Goal: Transaction & Acquisition: Purchase product/service

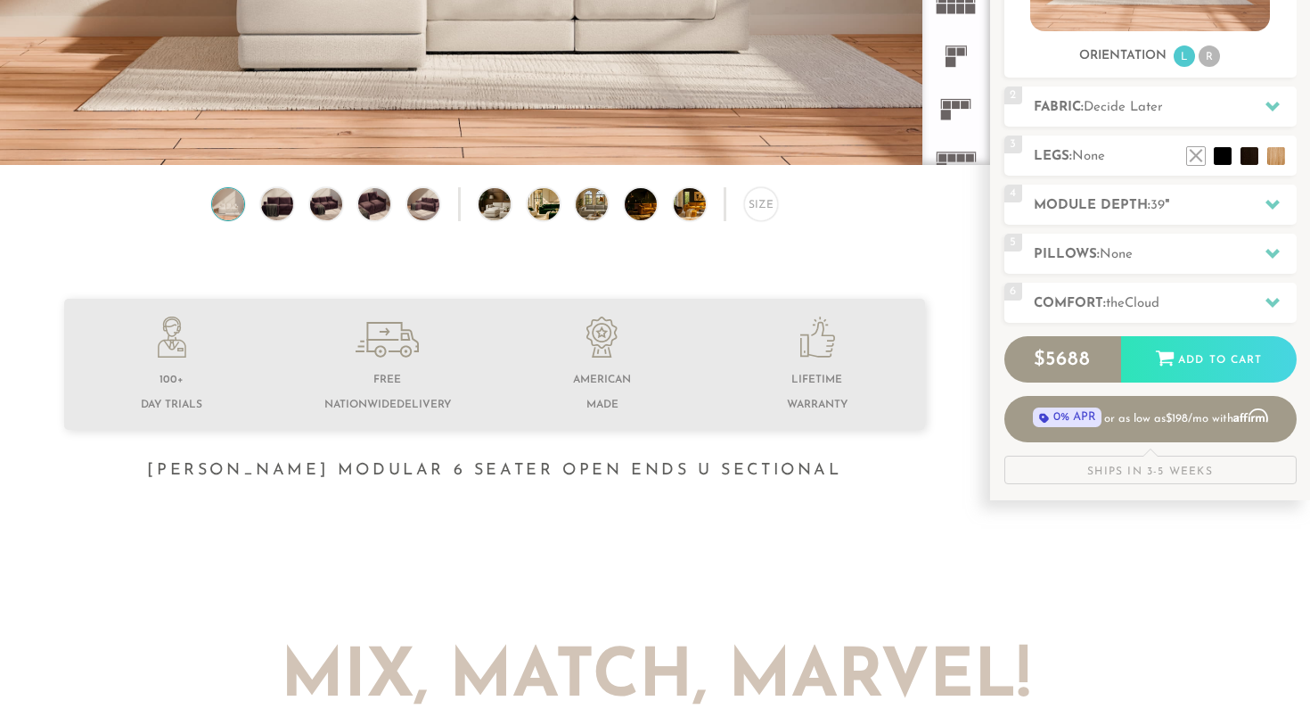
scroll to position [352, 0]
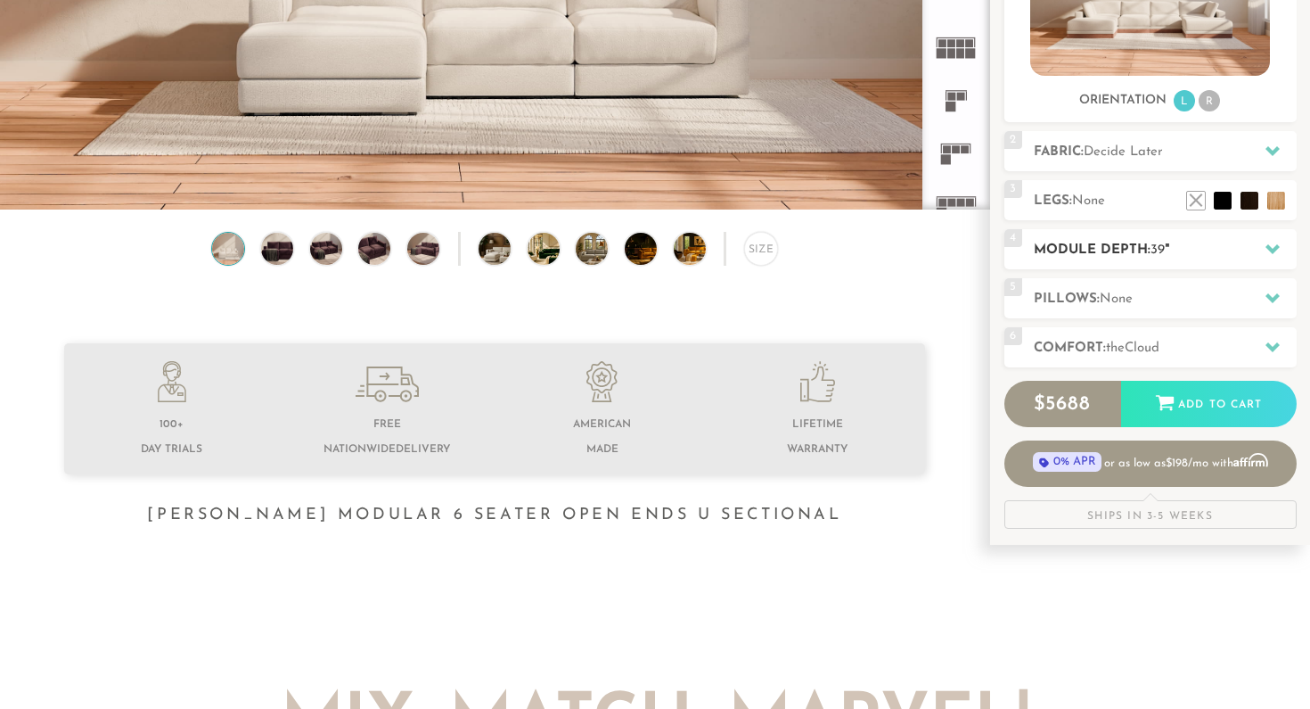
click at [1274, 245] on icon at bounding box center [1273, 249] width 14 height 14
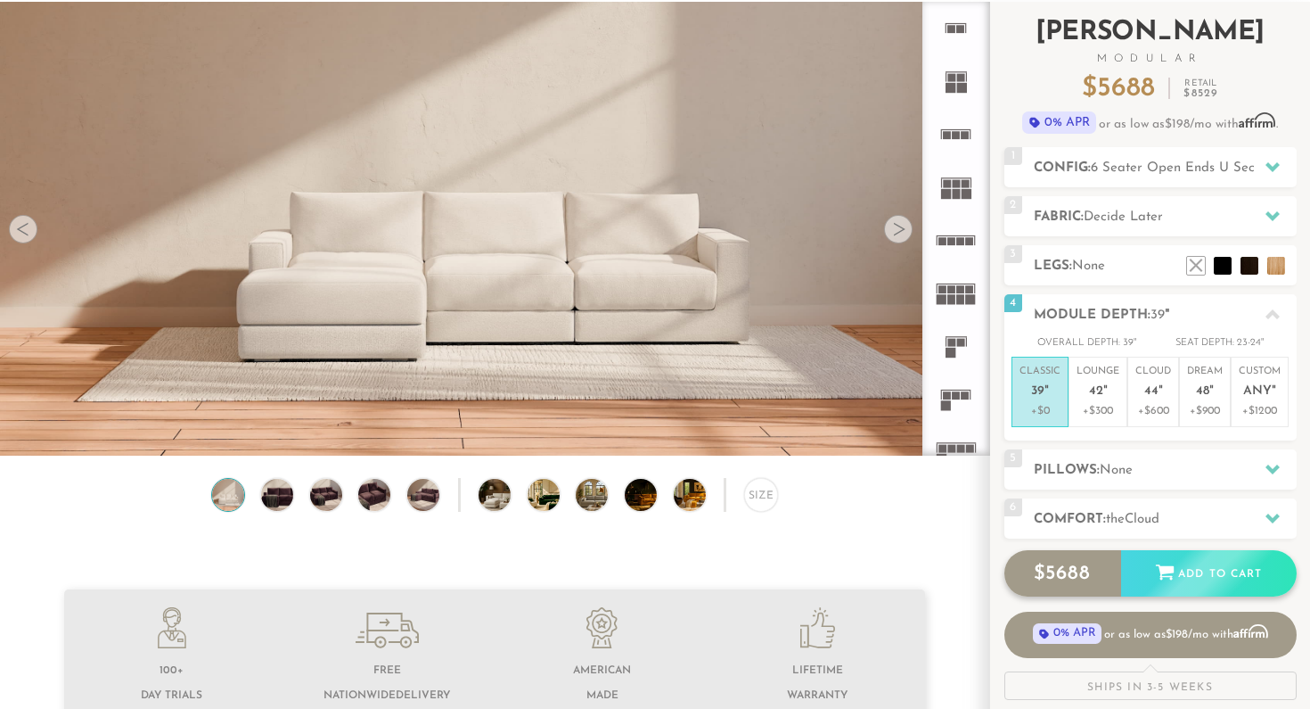
scroll to position [58, 0]
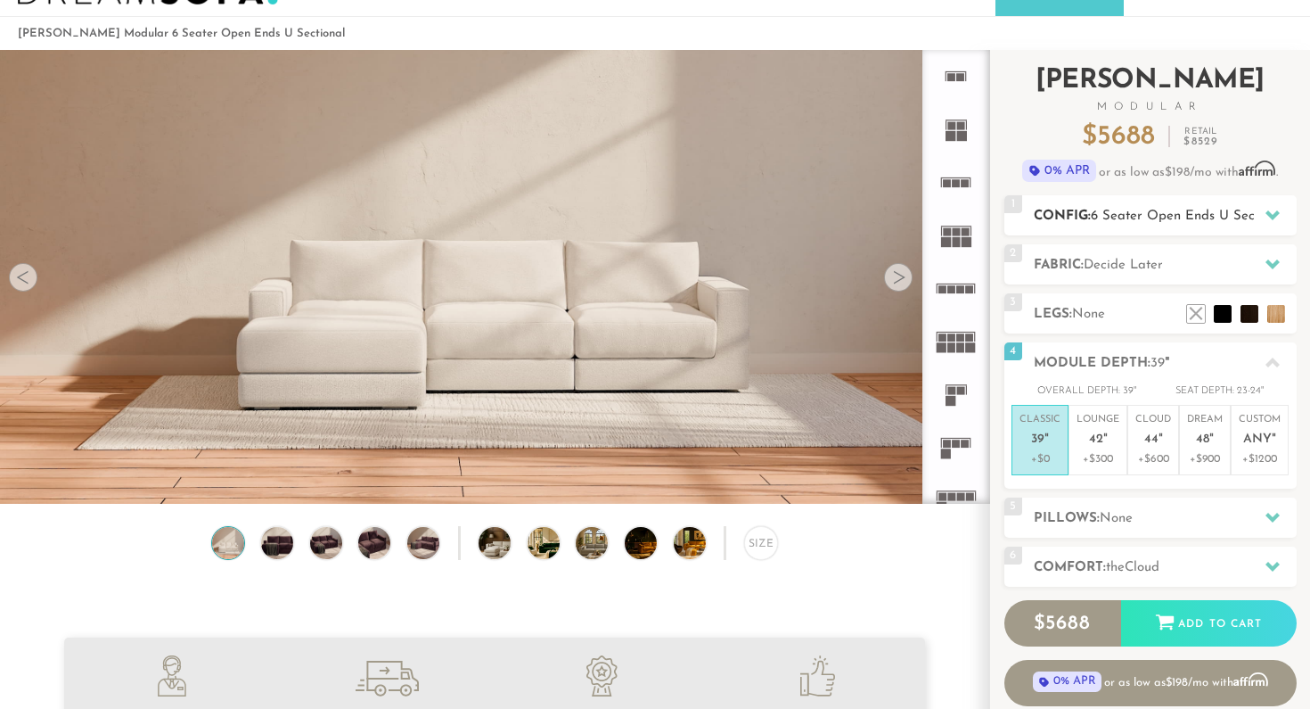
click at [1246, 216] on span "6 Seater Open Ends U Sectional" at bounding box center [1190, 215] width 198 height 13
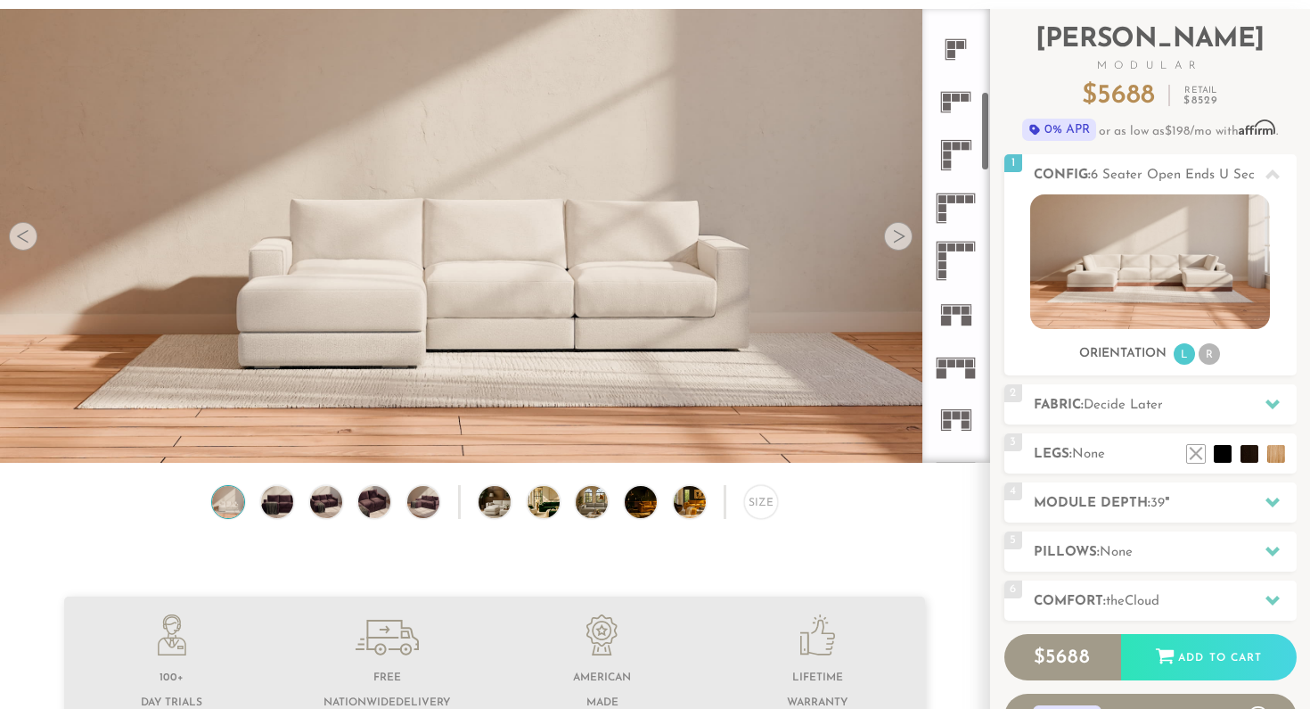
scroll to position [478, 0]
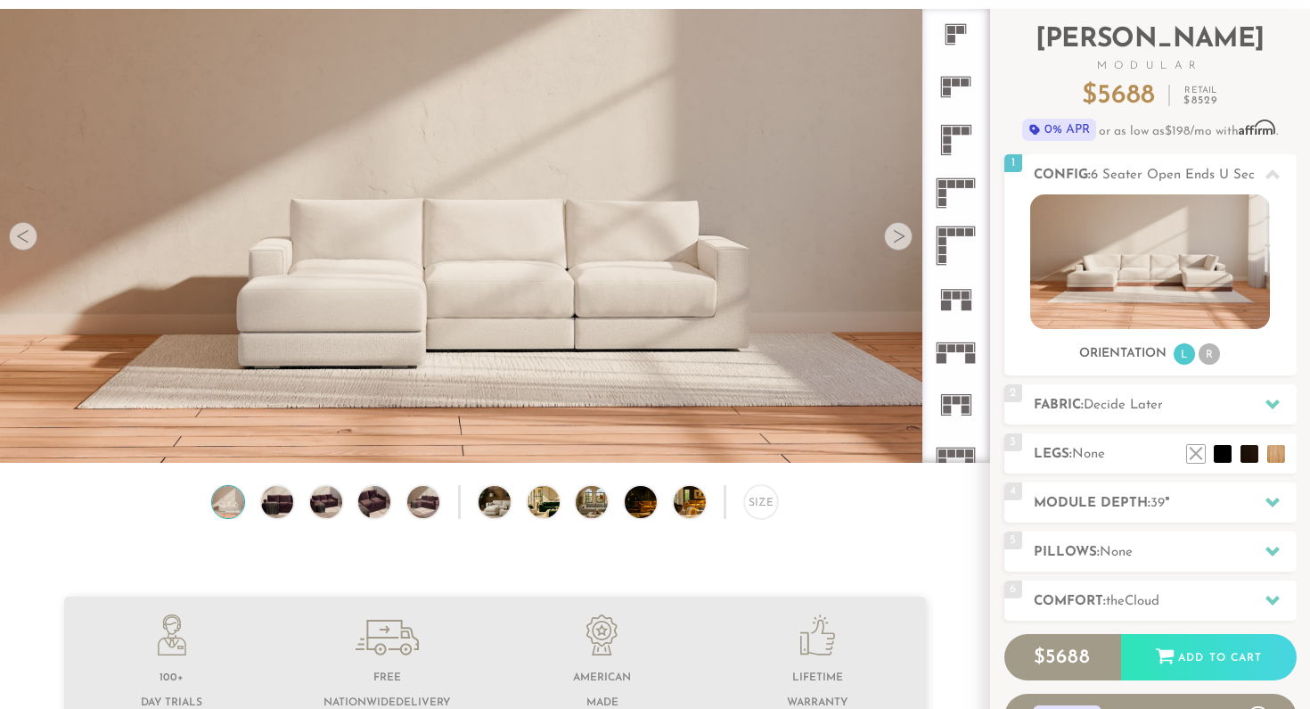
click at [957, 360] on icon at bounding box center [956, 351] width 53 height 53
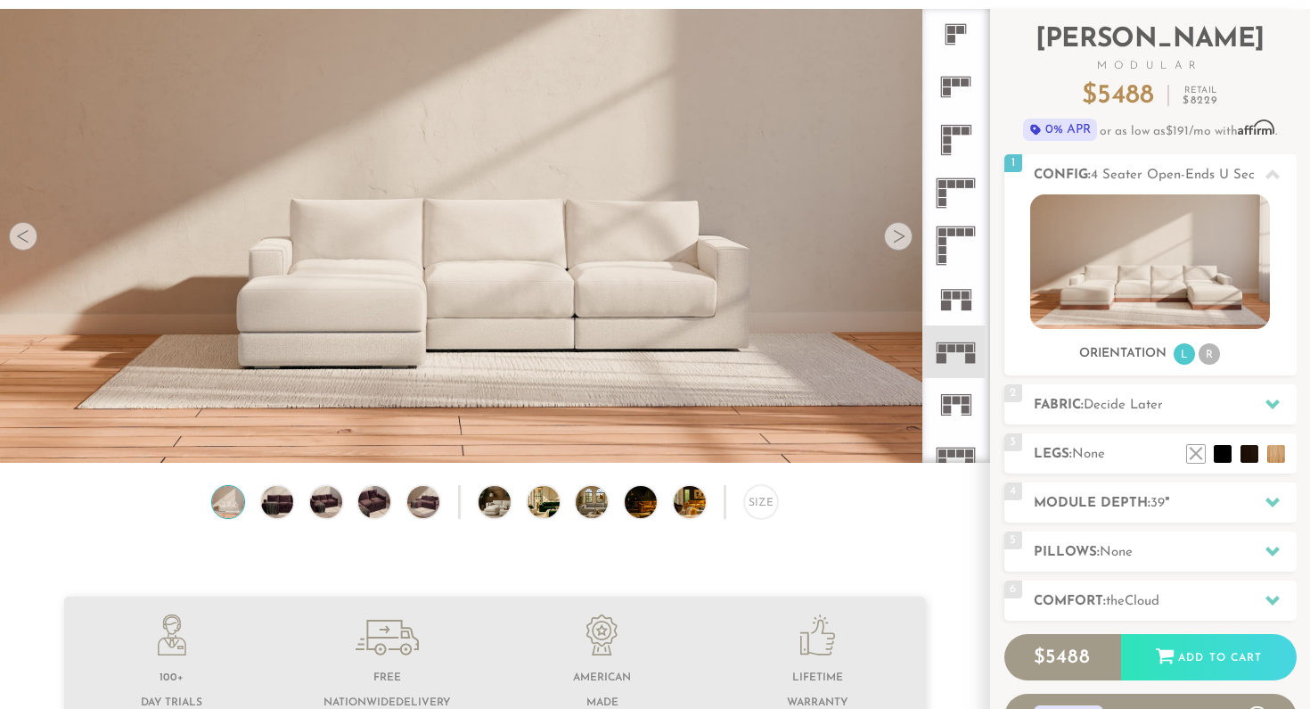
click at [295, 494] on div "Size" at bounding box center [495, 506] width 990 height 43
click at [283, 503] on img at bounding box center [277, 502] width 38 height 32
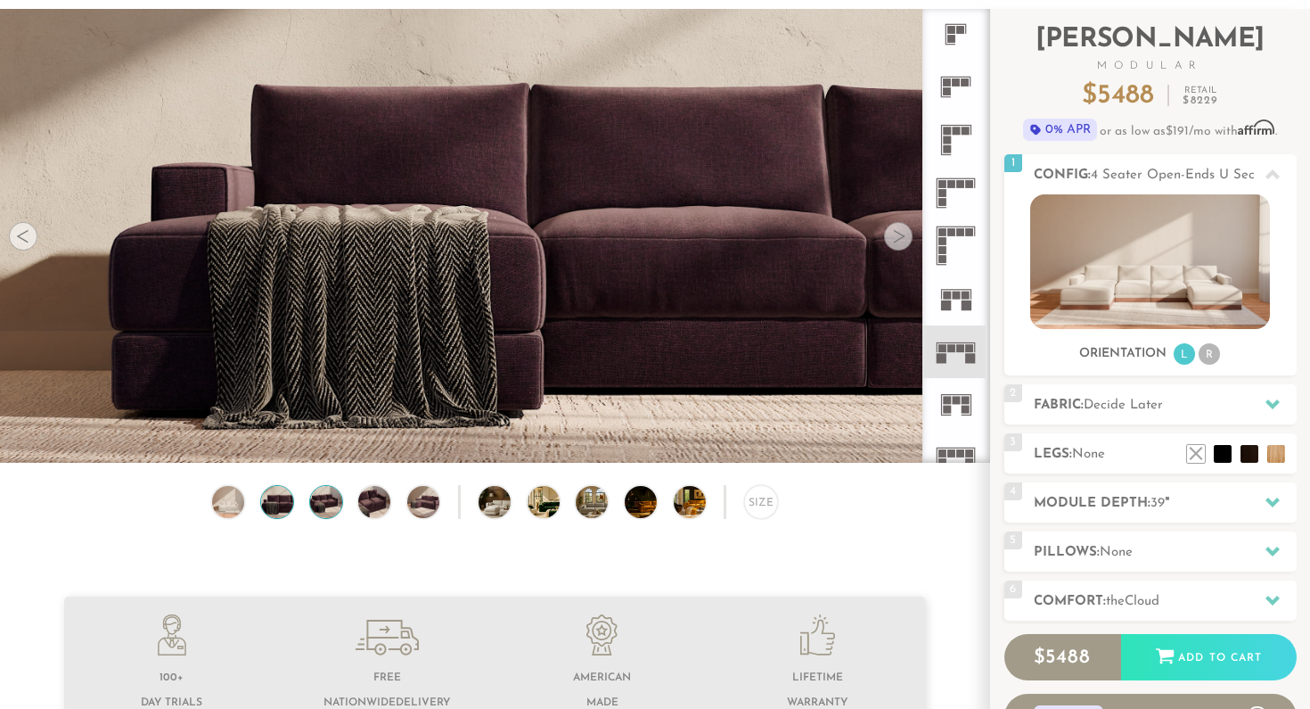
click at [324, 504] on img at bounding box center [326, 502] width 38 height 32
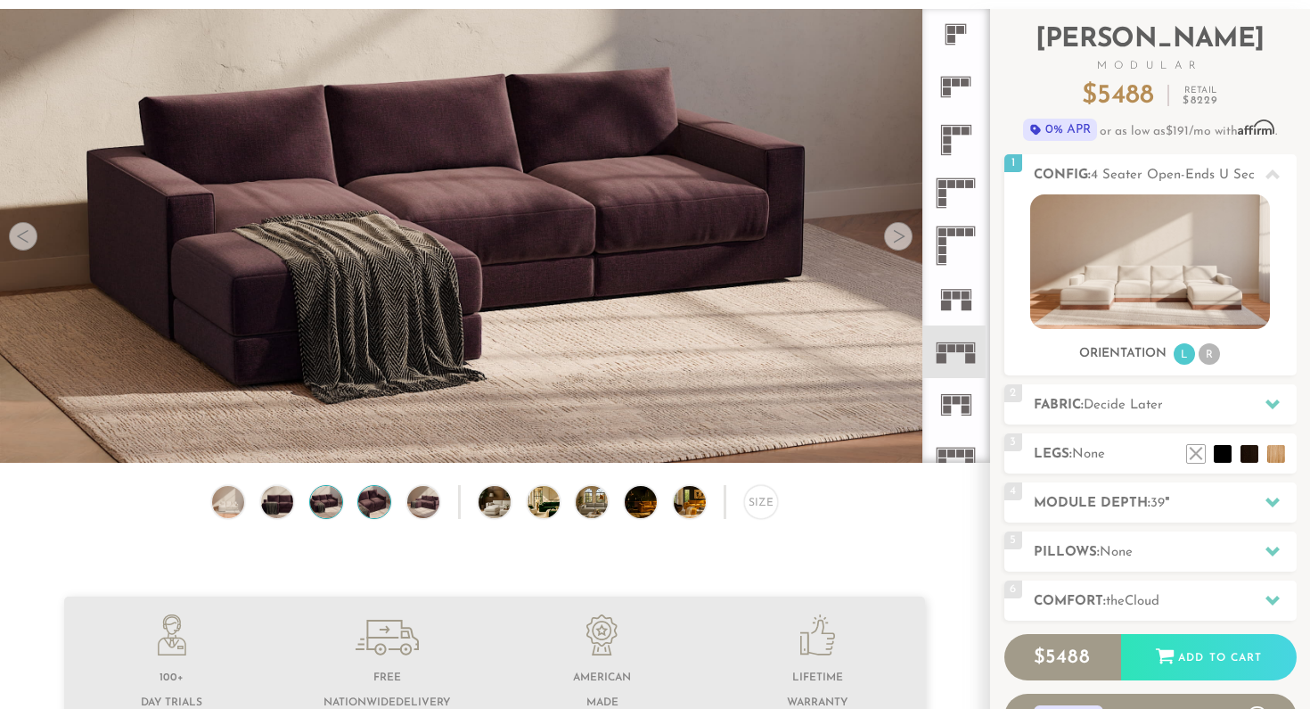
click at [363, 505] on img at bounding box center [375, 502] width 38 height 32
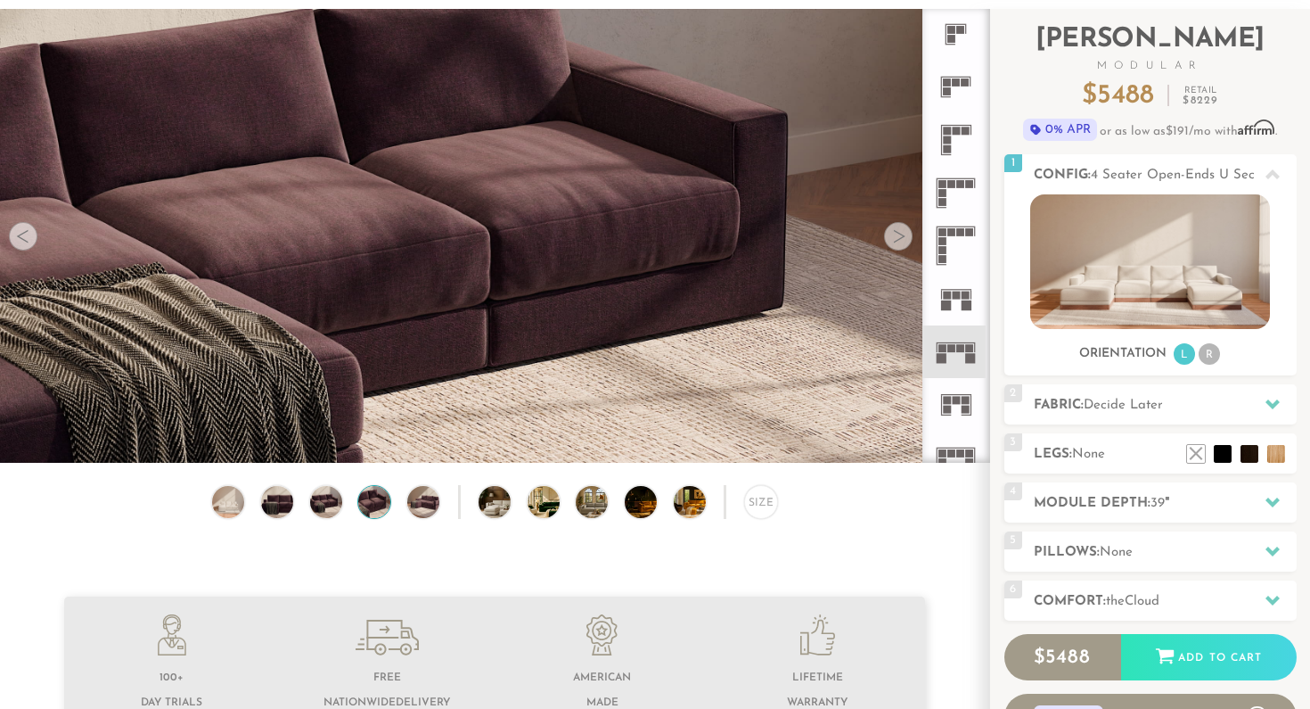
click at [372, 496] on img at bounding box center [375, 502] width 38 height 32
click at [415, 497] on img at bounding box center [424, 502] width 38 height 32
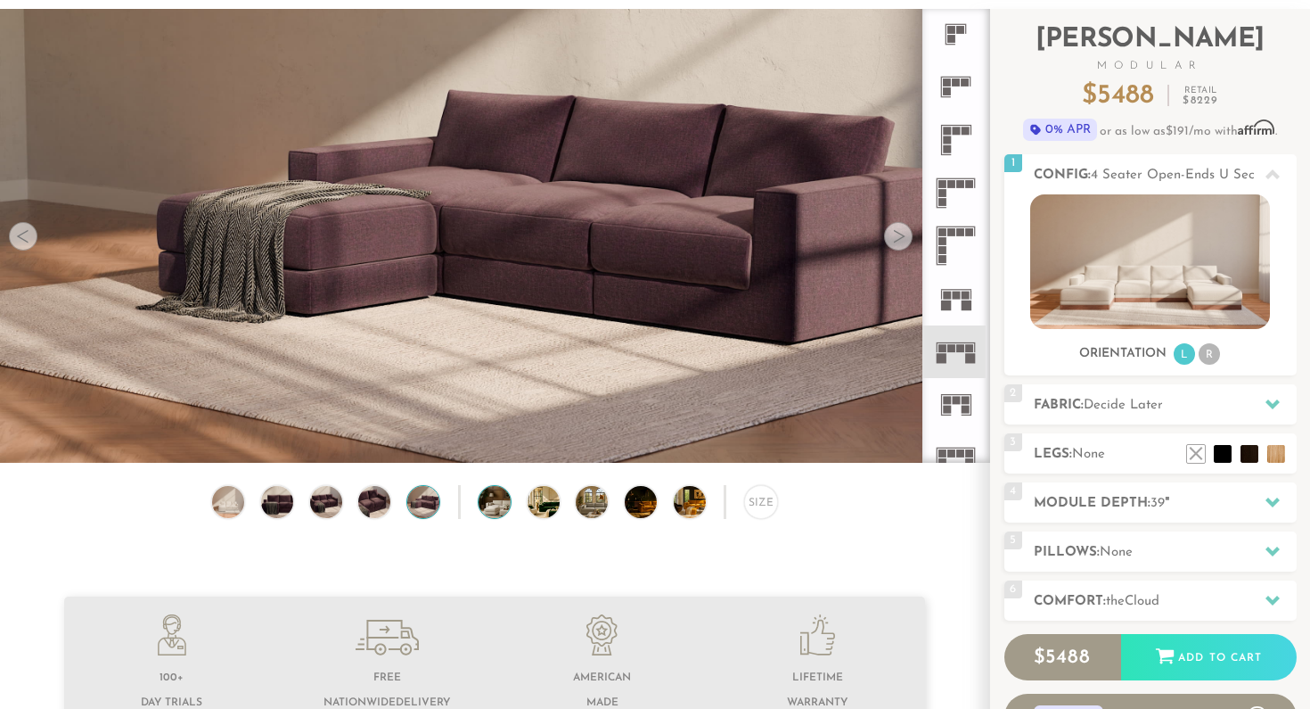
click at [494, 504] on img at bounding box center [507, 502] width 57 height 32
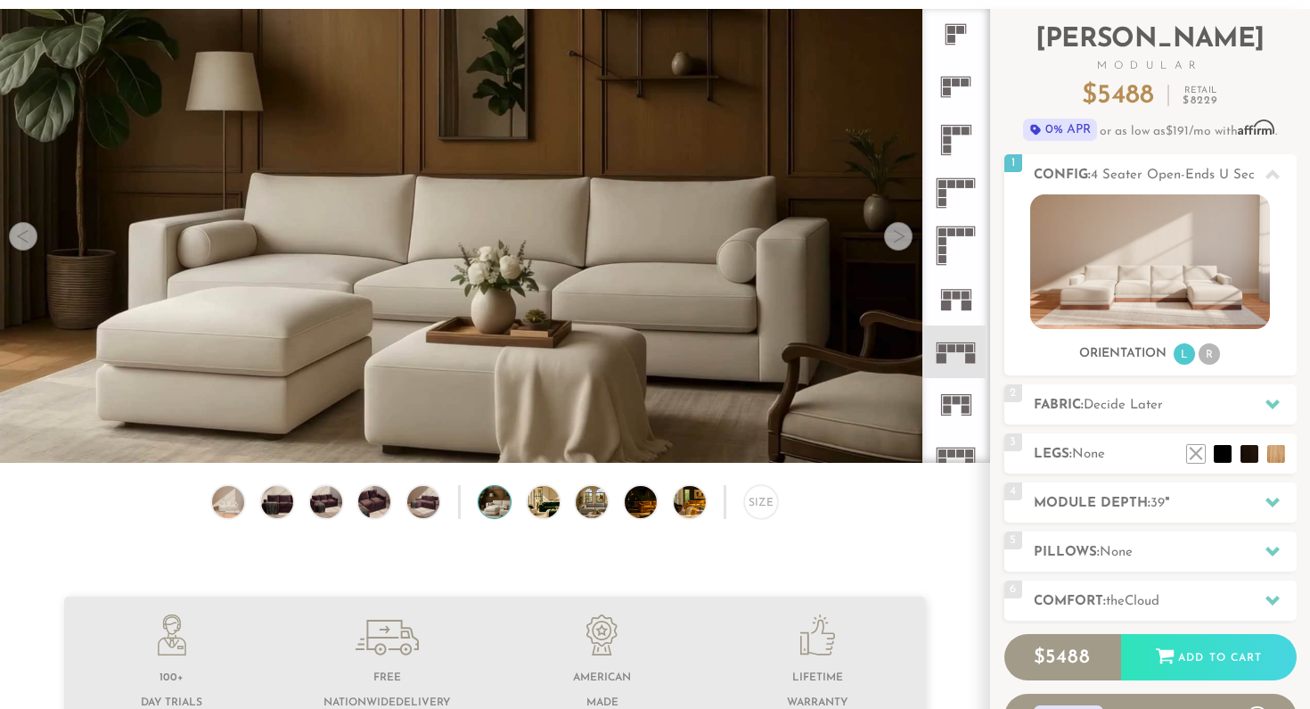
click at [567, 507] on div "Size" at bounding box center [495, 506] width 990 height 43
click at [553, 504] on img at bounding box center [556, 502] width 57 height 32
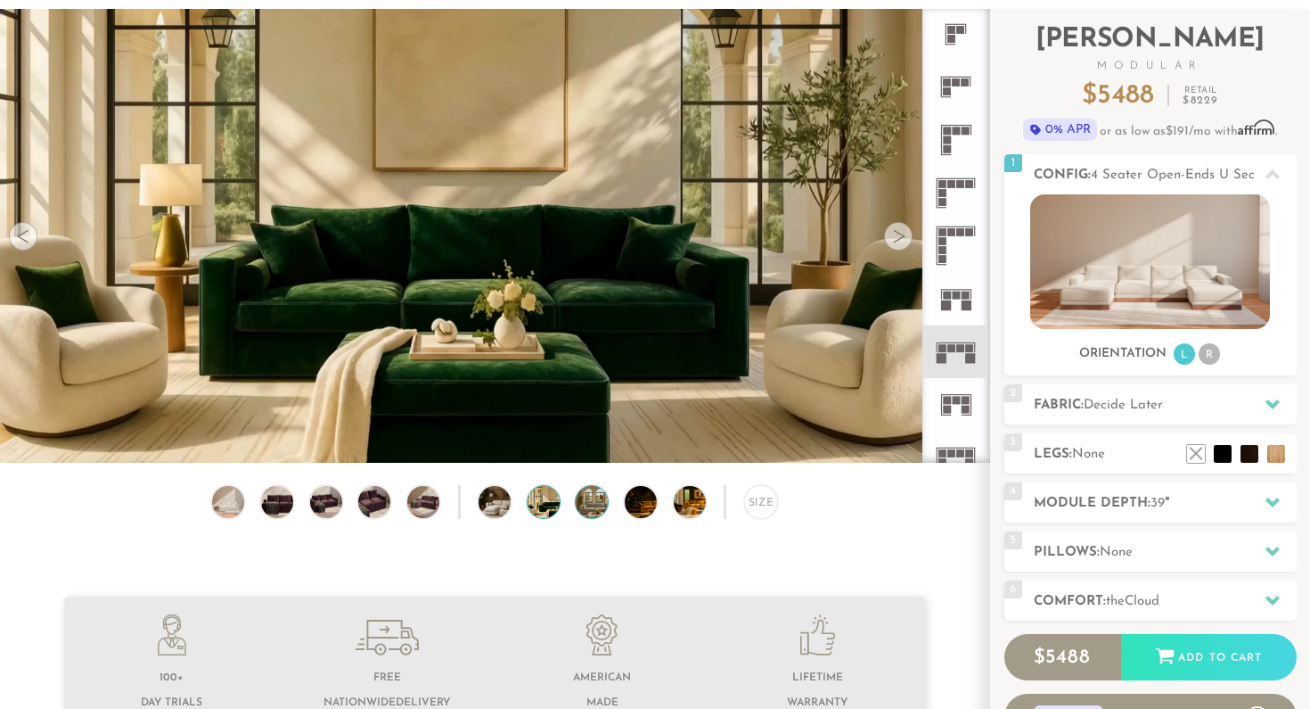
click at [604, 500] on img at bounding box center [604, 502] width 57 height 32
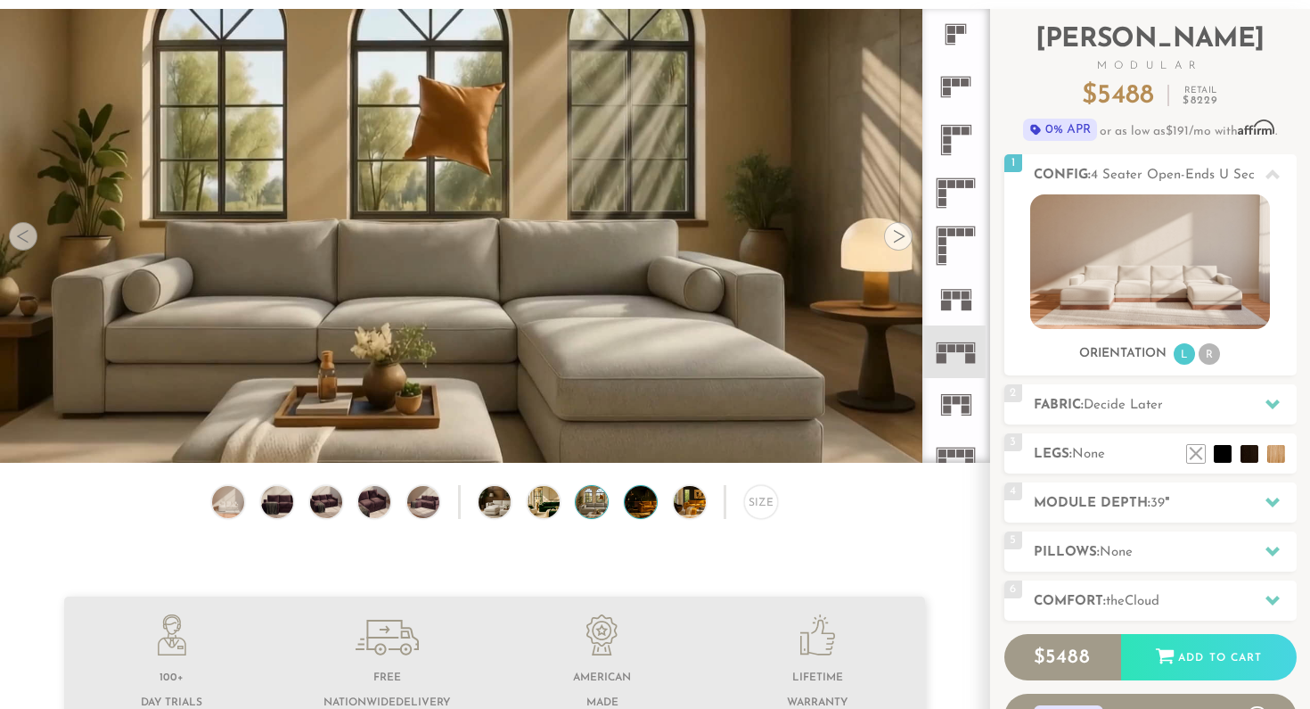
click at [635, 510] on img at bounding box center [653, 502] width 57 height 32
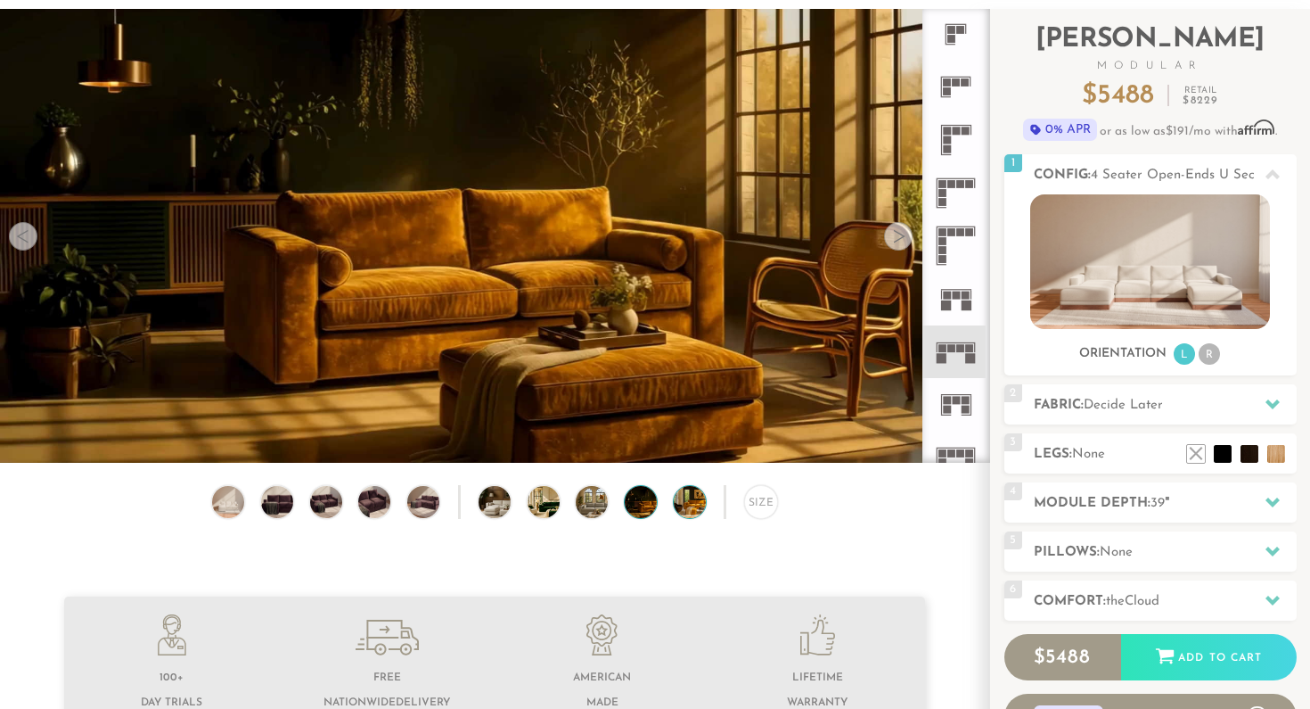
click at [688, 505] on img at bounding box center [702, 502] width 57 height 32
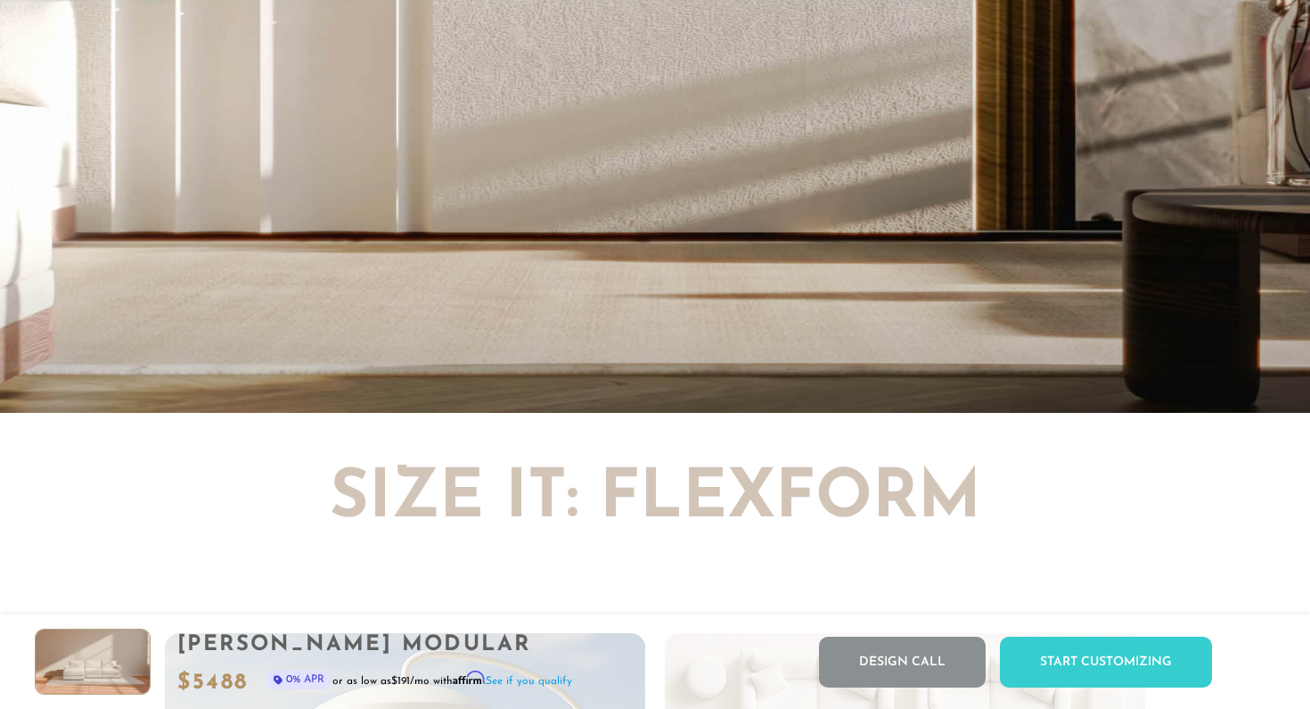
scroll to position [3973, 0]
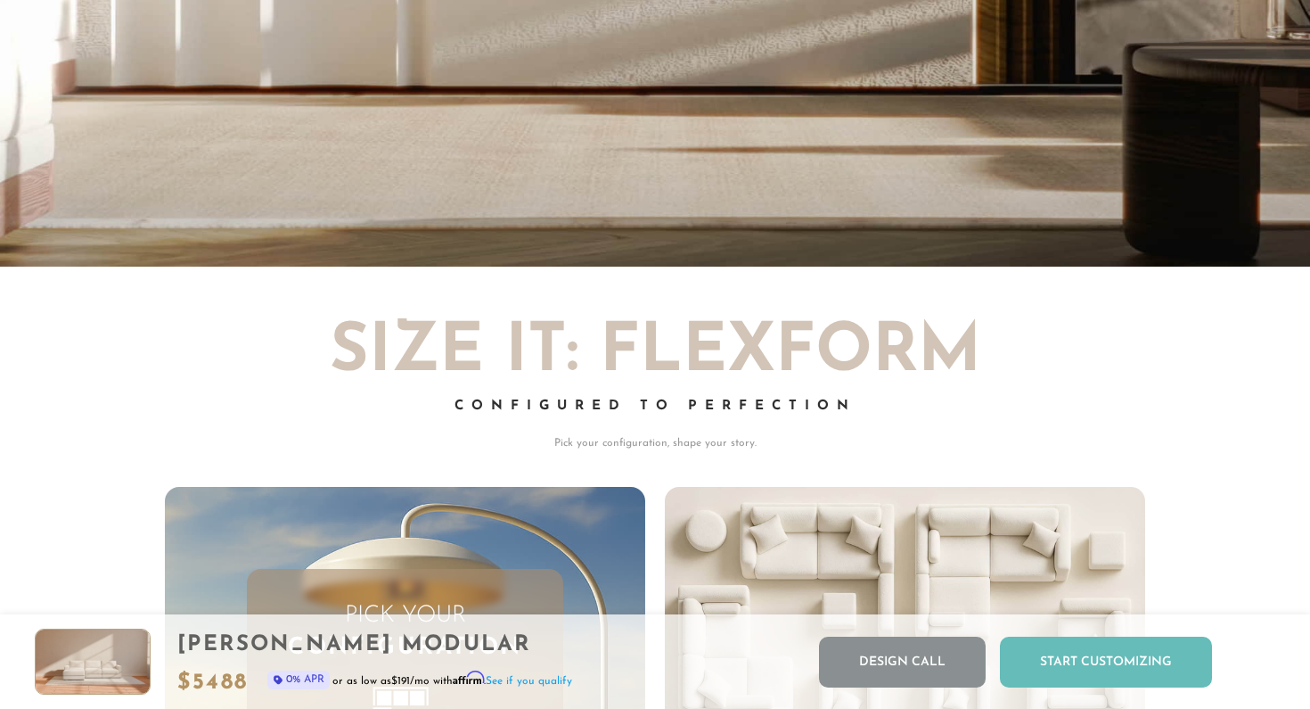
click at [1077, 675] on div "Start Customizing" at bounding box center [1106, 662] width 212 height 51
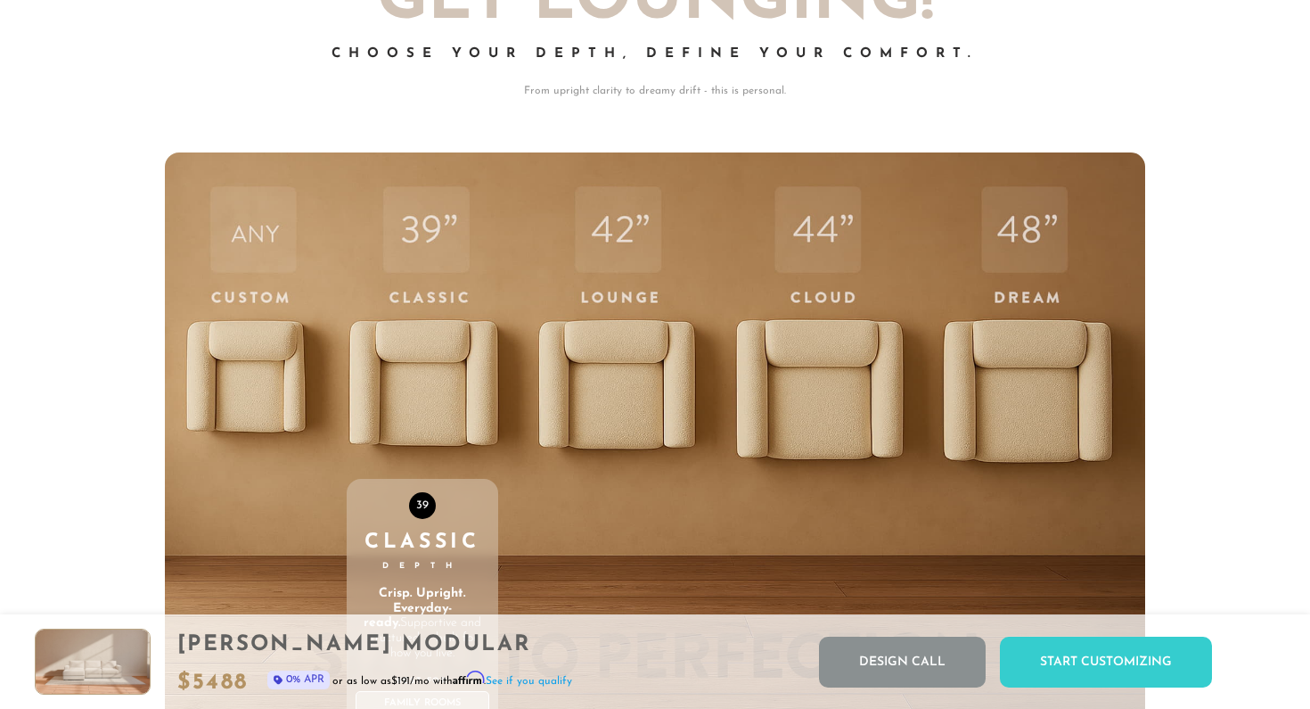
scroll to position [5833, 0]
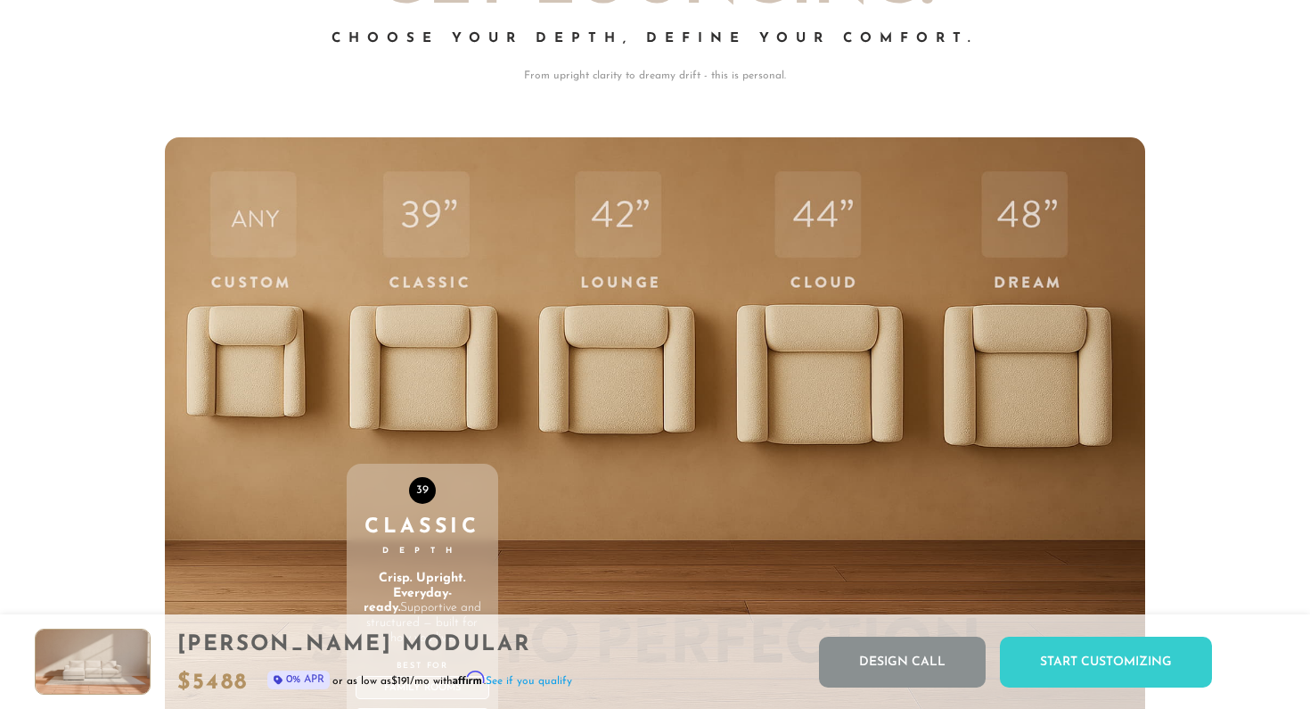
click at [435, 237] on div "39 Classic Depth Crisp. Upright. Everyday-ready. Supportive and structured — bu…" at bounding box center [423, 516] width 152 height 758
click at [435, 309] on div "39 Classic Depth Crisp. Upright. Everyday-ready. Supportive and structured — bu…" at bounding box center [423, 516] width 152 height 758
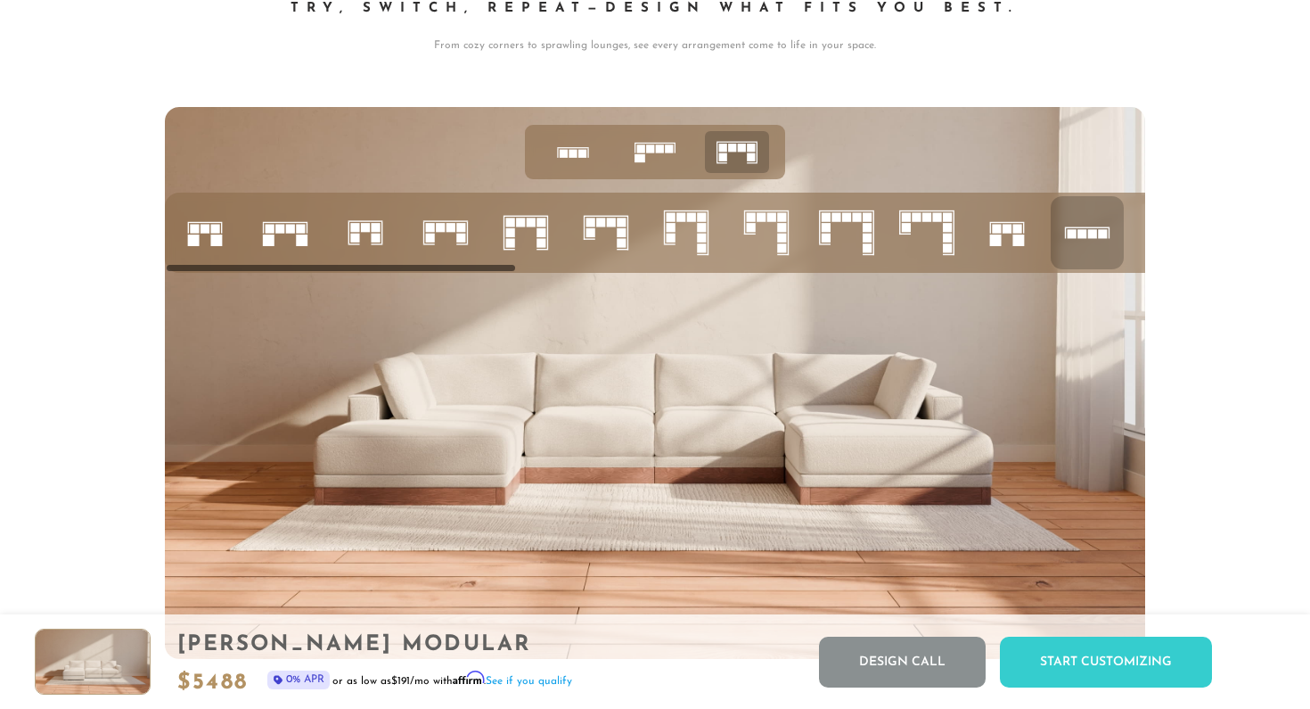
scroll to position [6931, 0]
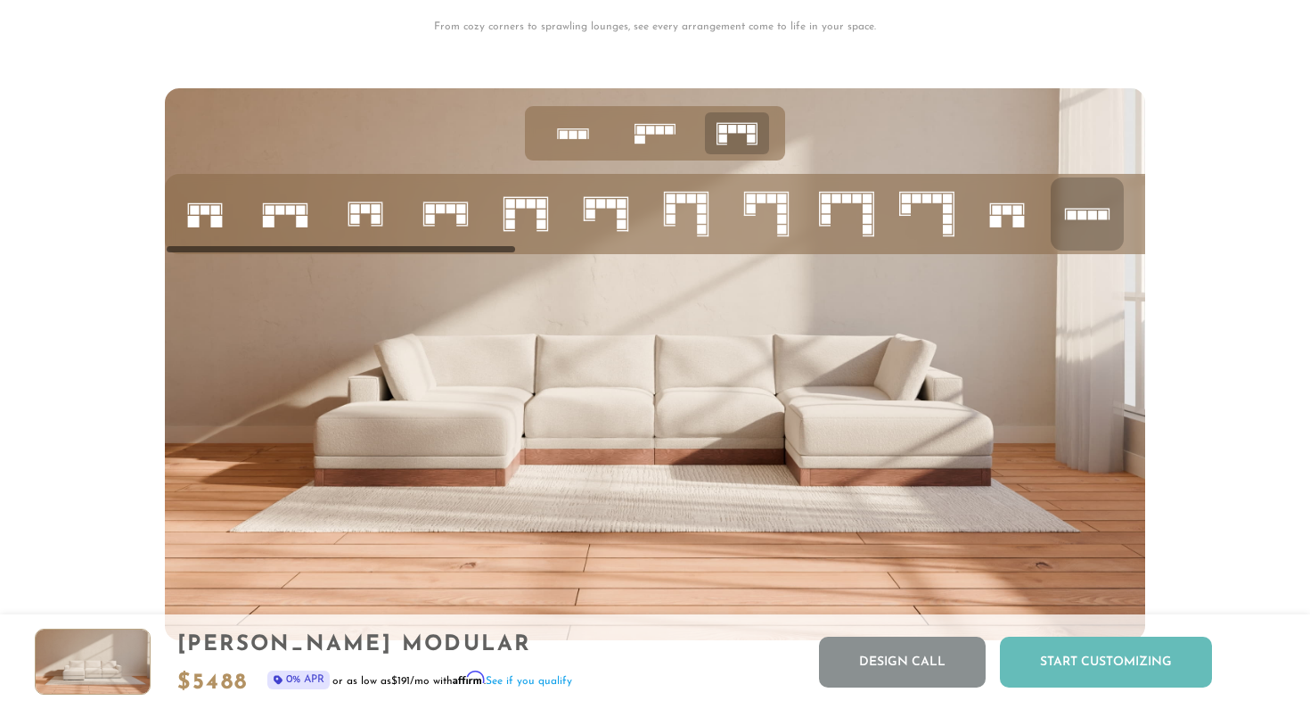
click at [1057, 653] on div "Start Customizing" at bounding box center [1106, 662] width 212 height 51
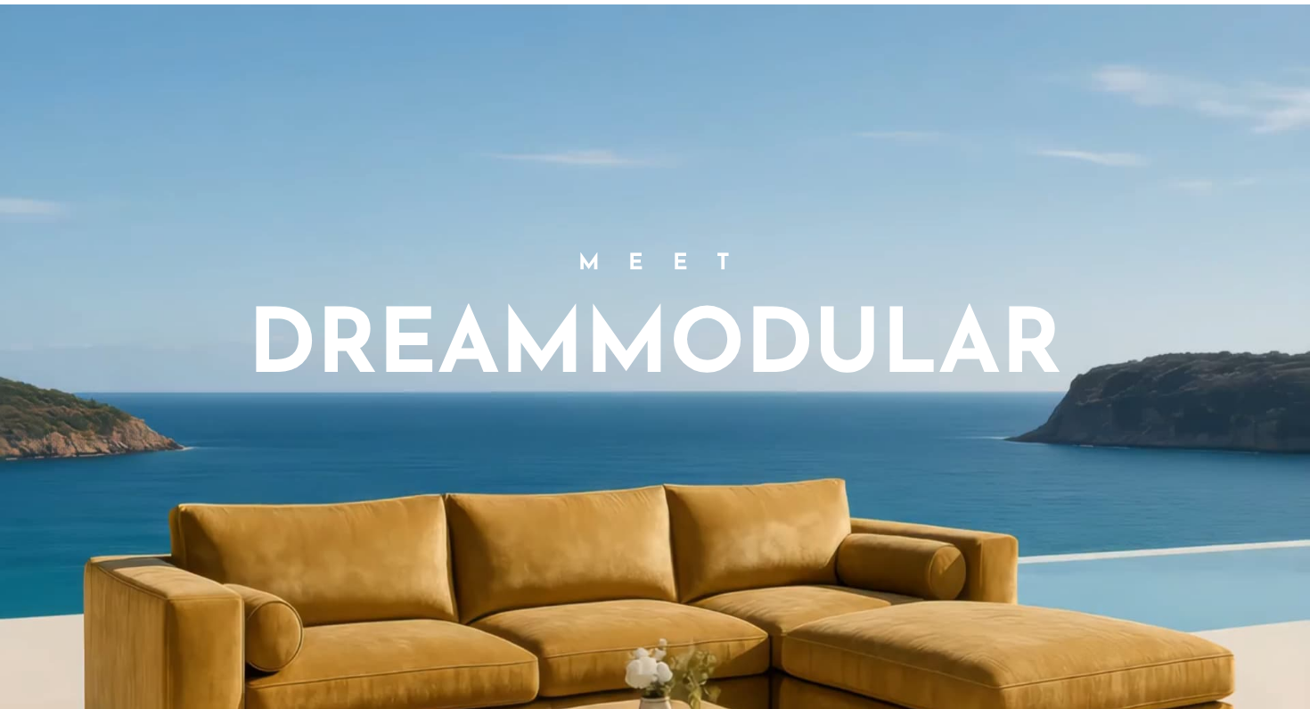
scroll to position [0, 0]
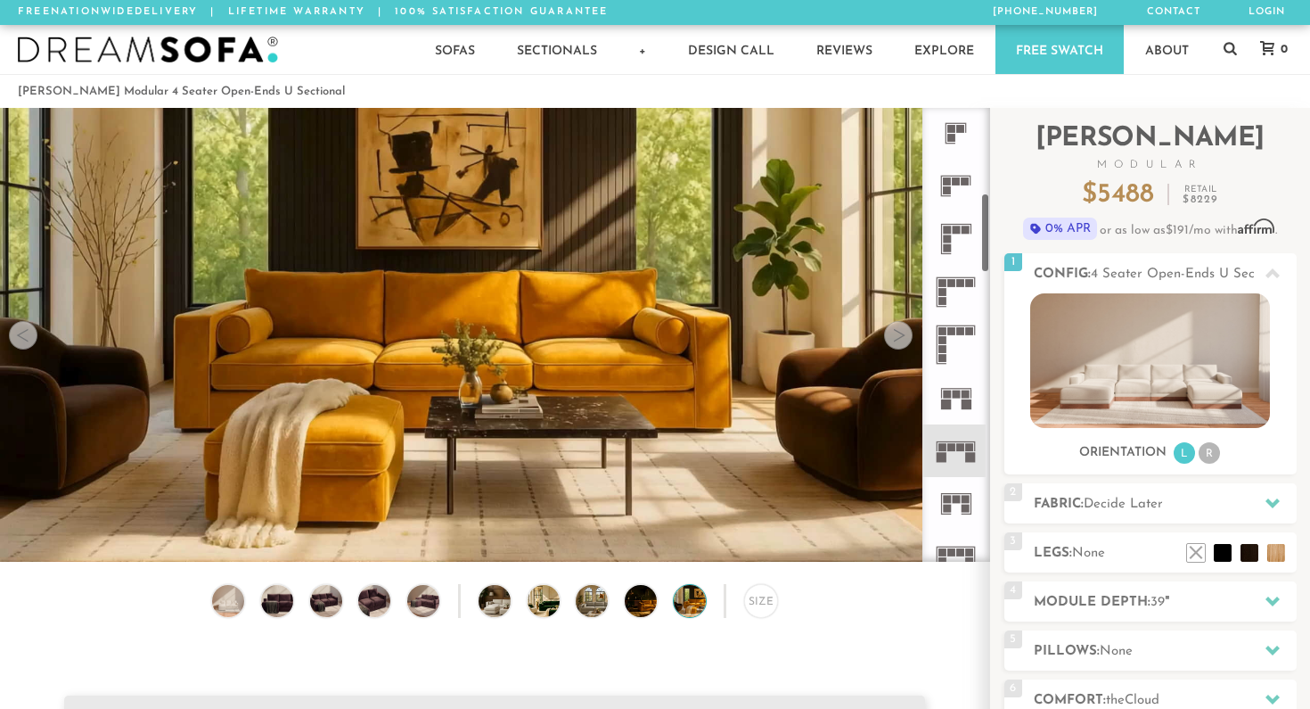
click at [957, 452] on icon at bounding box center [956, 450] width 53 height 53
click at [1267, 280] on icon at bounding box center [1273, 274] width 14 height 14
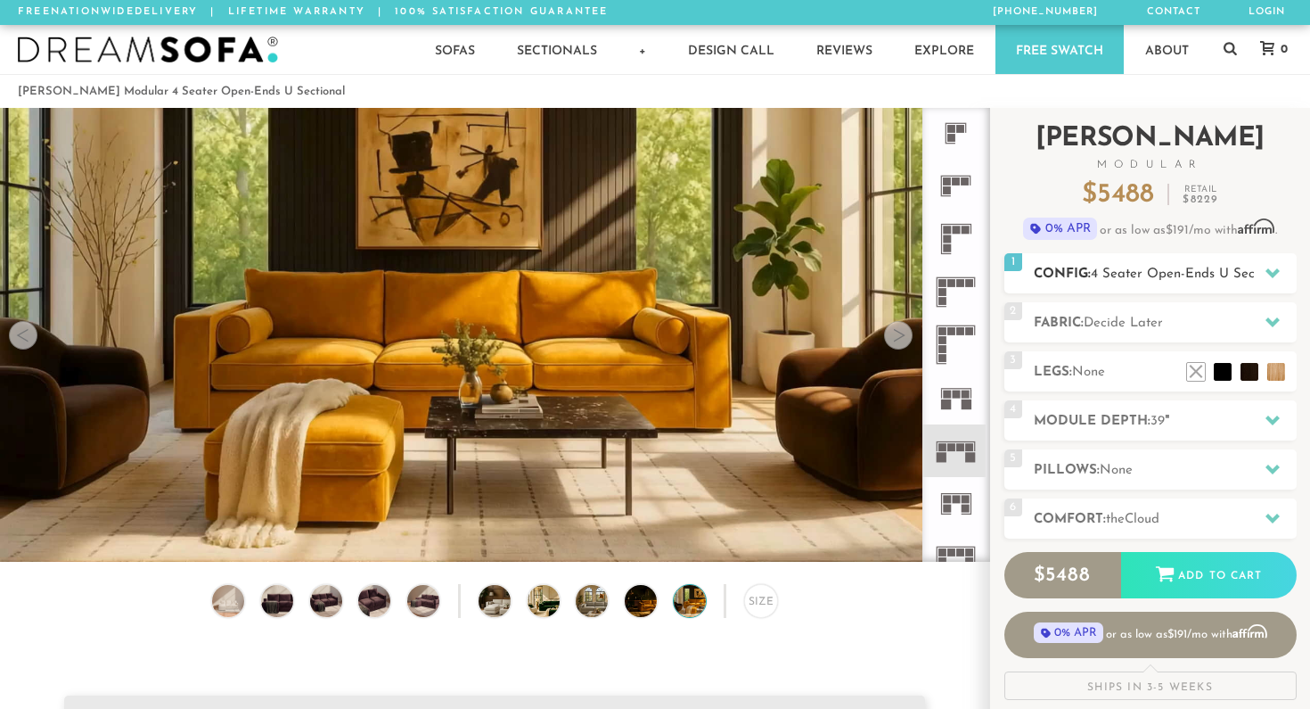
click at [1147, 275] on span "4 Seater Open-Ends U Sectional" at bounding box center [1190, 273] width 198 height 13
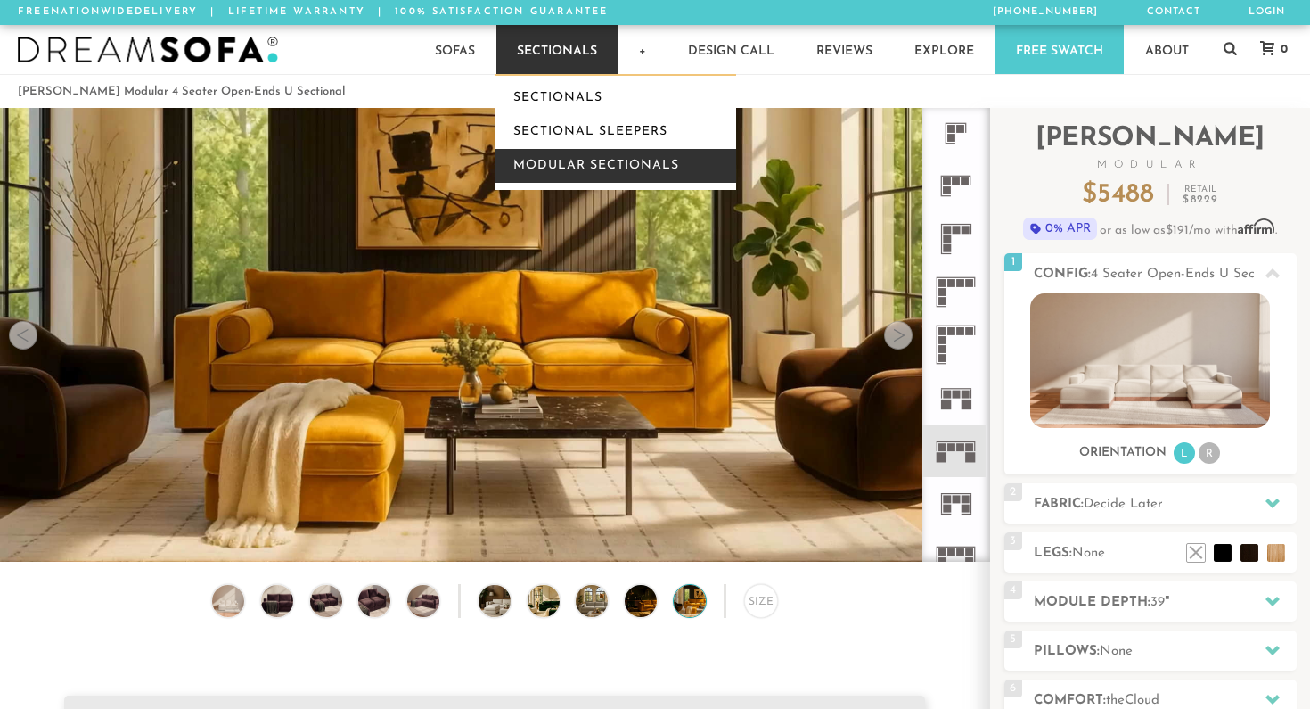
click at [618, 162] on link "Modular Sectionals" at bounding box center [616, 166] width 241 height 34
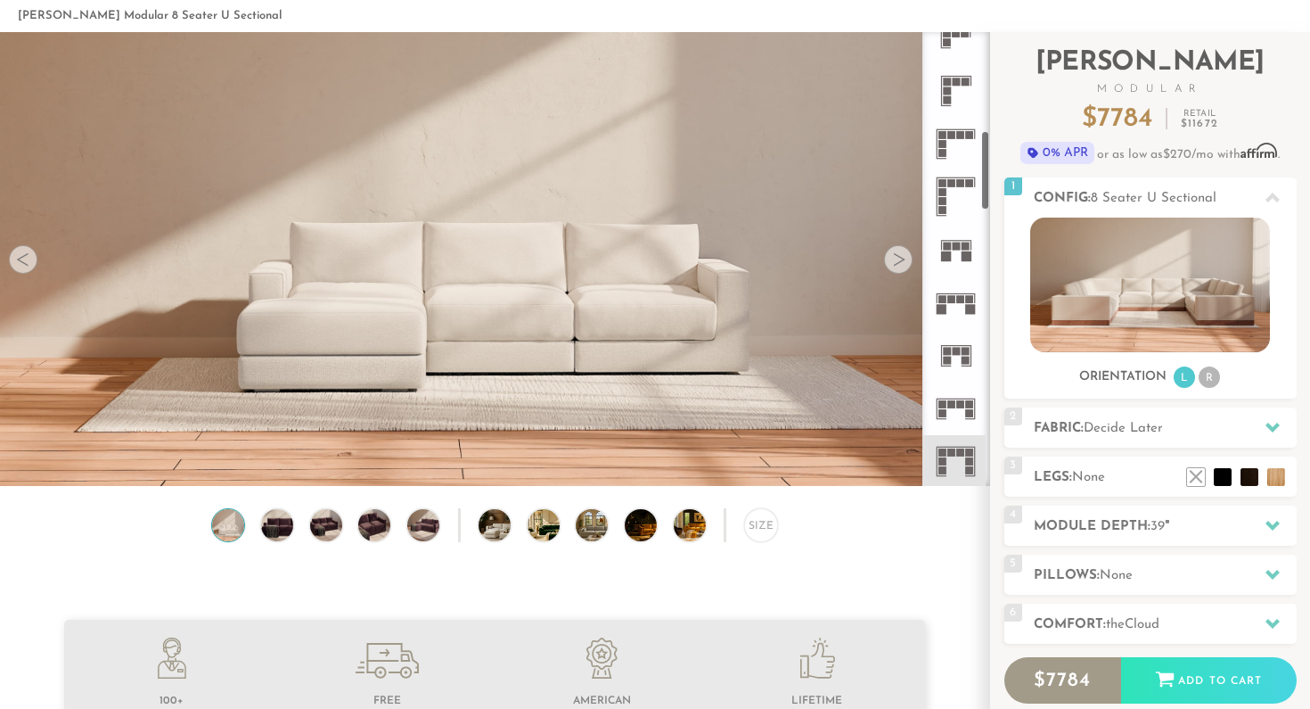
scroll to position [552, 0]
click at [959, 301] on rect at bounding box center [961, 297] width 8 height 8
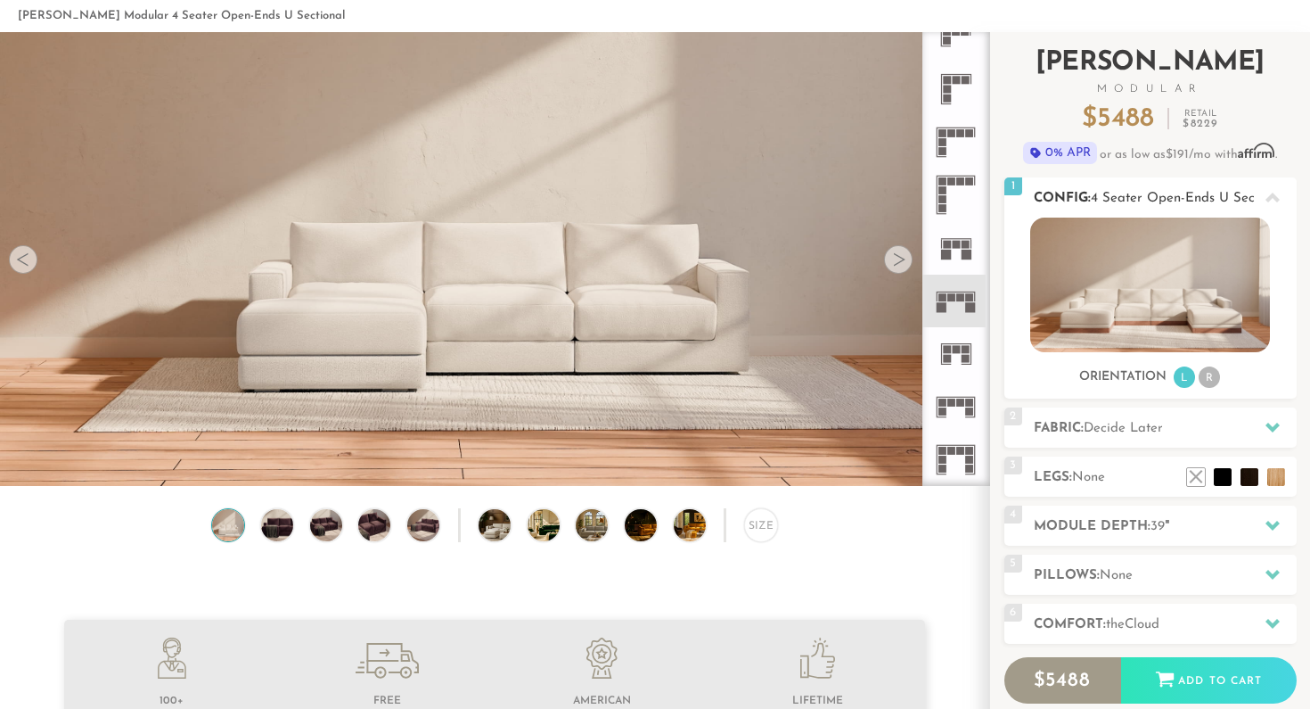
click at [1206, 388] on li "R" at bounding box center [1209, 376] width 21 height 21
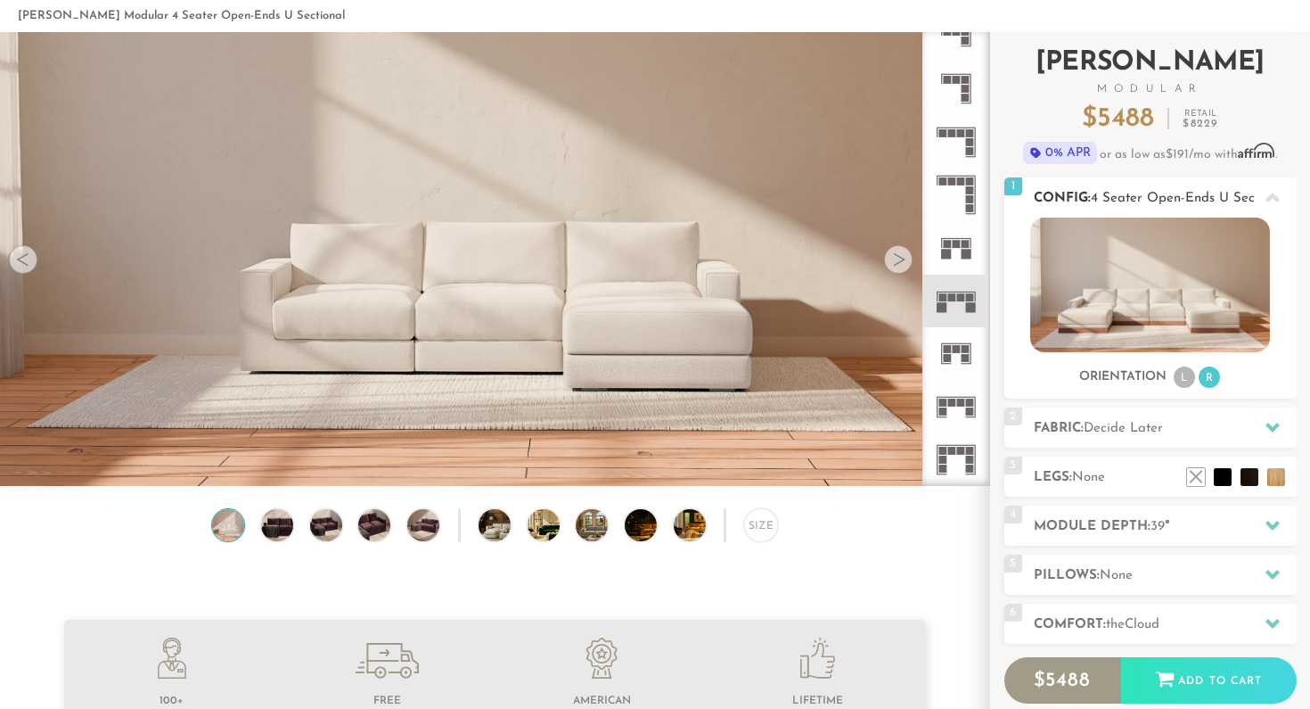
click at [1194, 385] on ul "L R" at bounding box center [1197, 378] width 50 height 24
click at [967, 401] on rect at bounding box center [970, 402] width 8 height 8
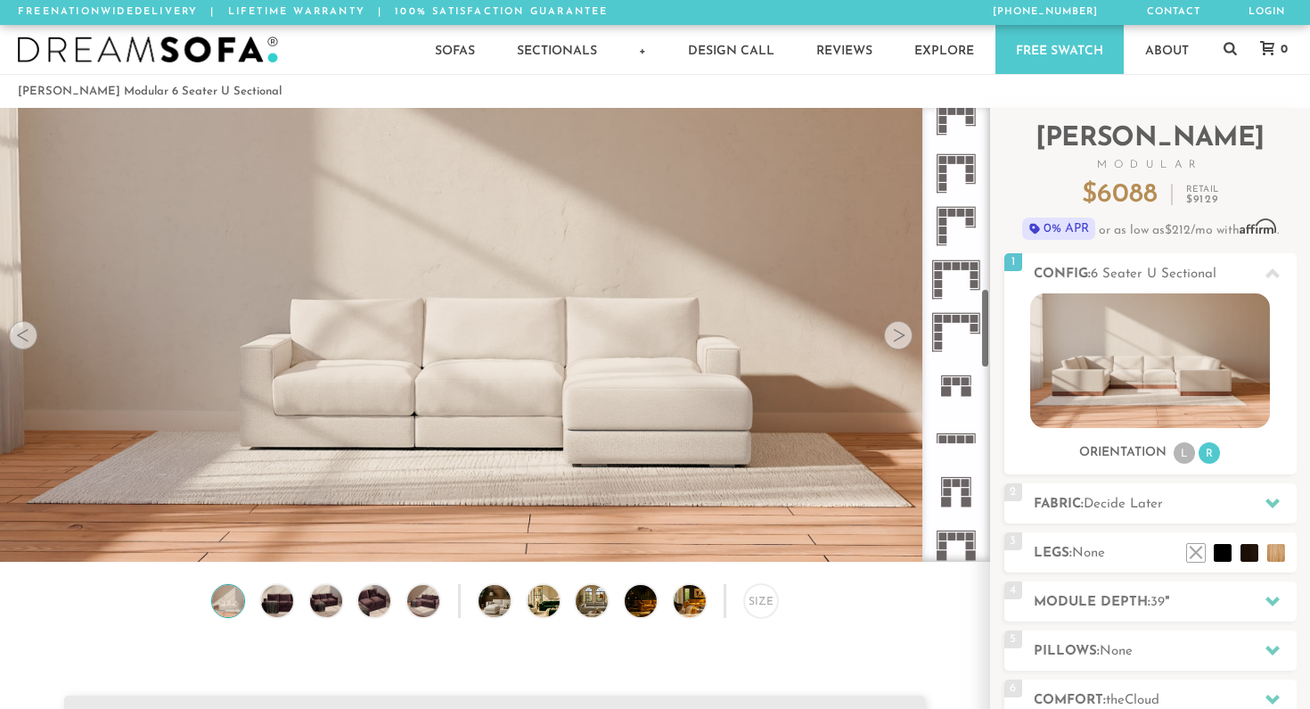
scroll to position [1023, 0]
click at [963, 333] on icon at bounding box center [956, 328] width 53 height 53
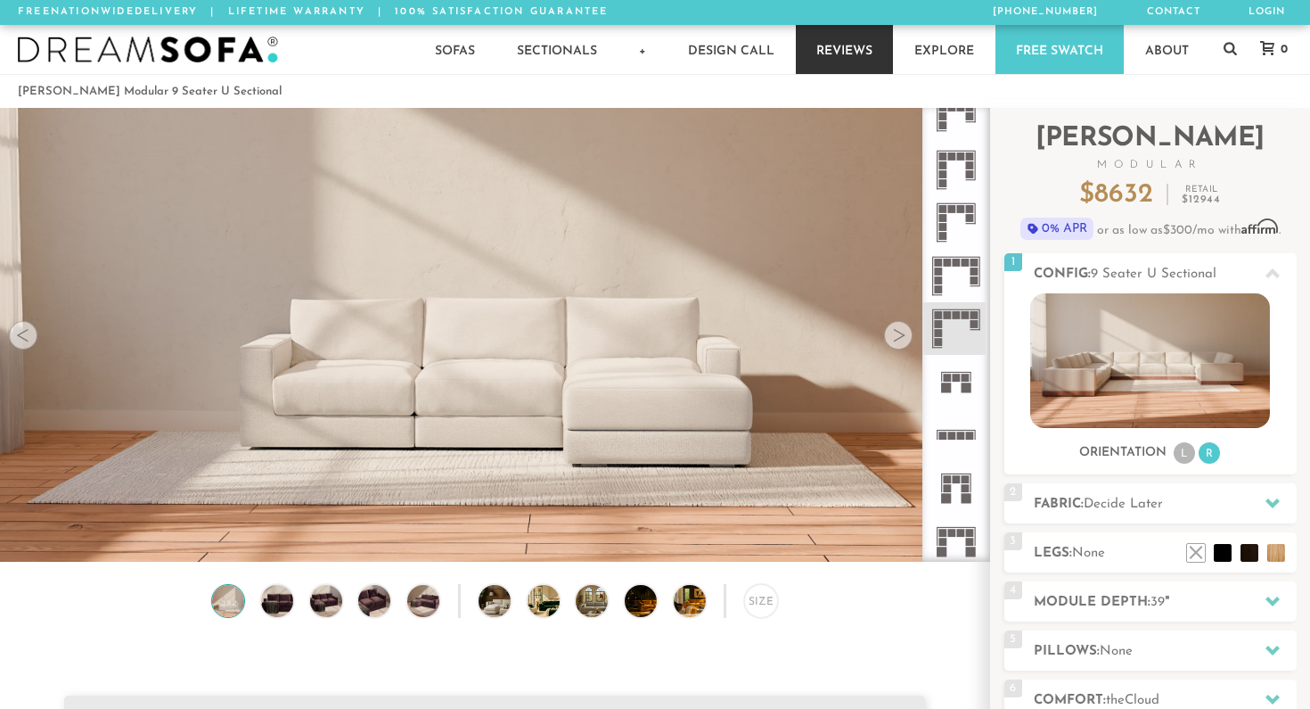
click at [846, 62] on link "Reviews" at bounding box center [844, 49] width 97 height 49
